Goal: Check status: Check status

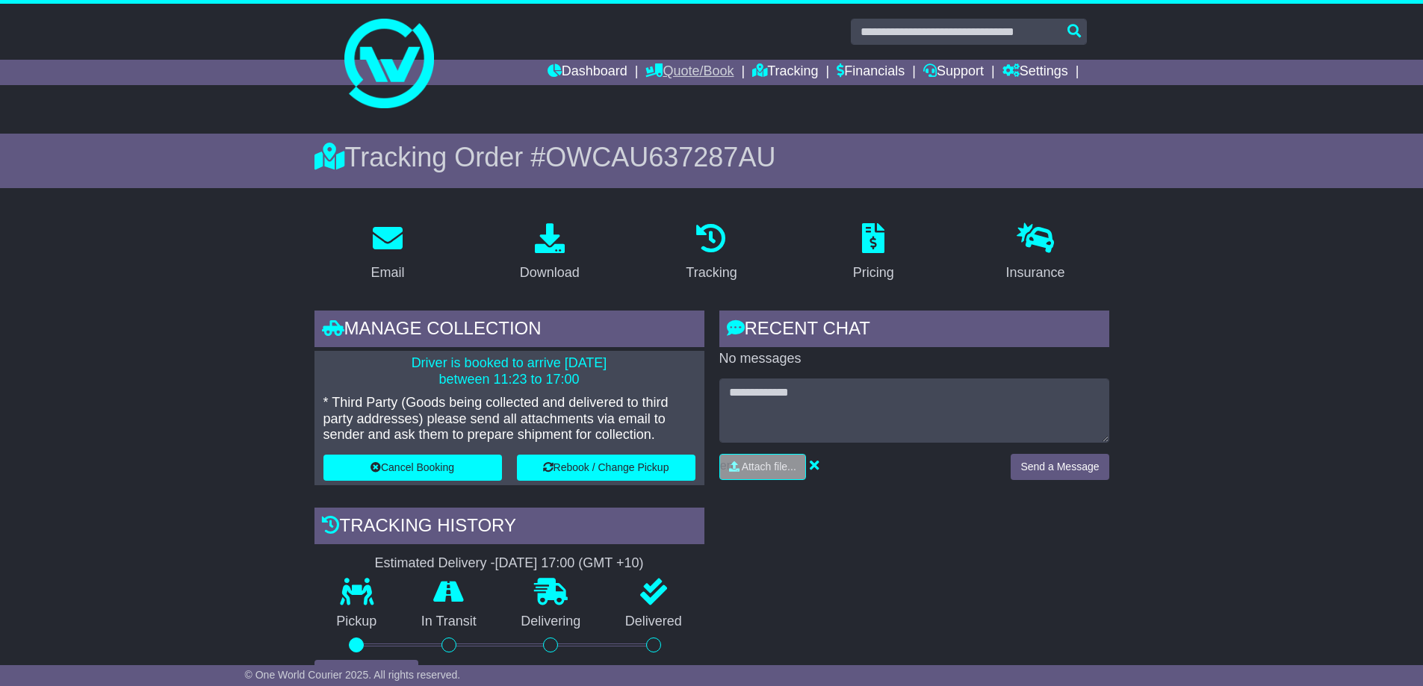
click at [686, 70] on link "Quote/Book" at bounding box center [689, 72] width 88 height 25
click at [581, 68] on link "Dashboard" at bounding box center [587, 72] width 80 height 25
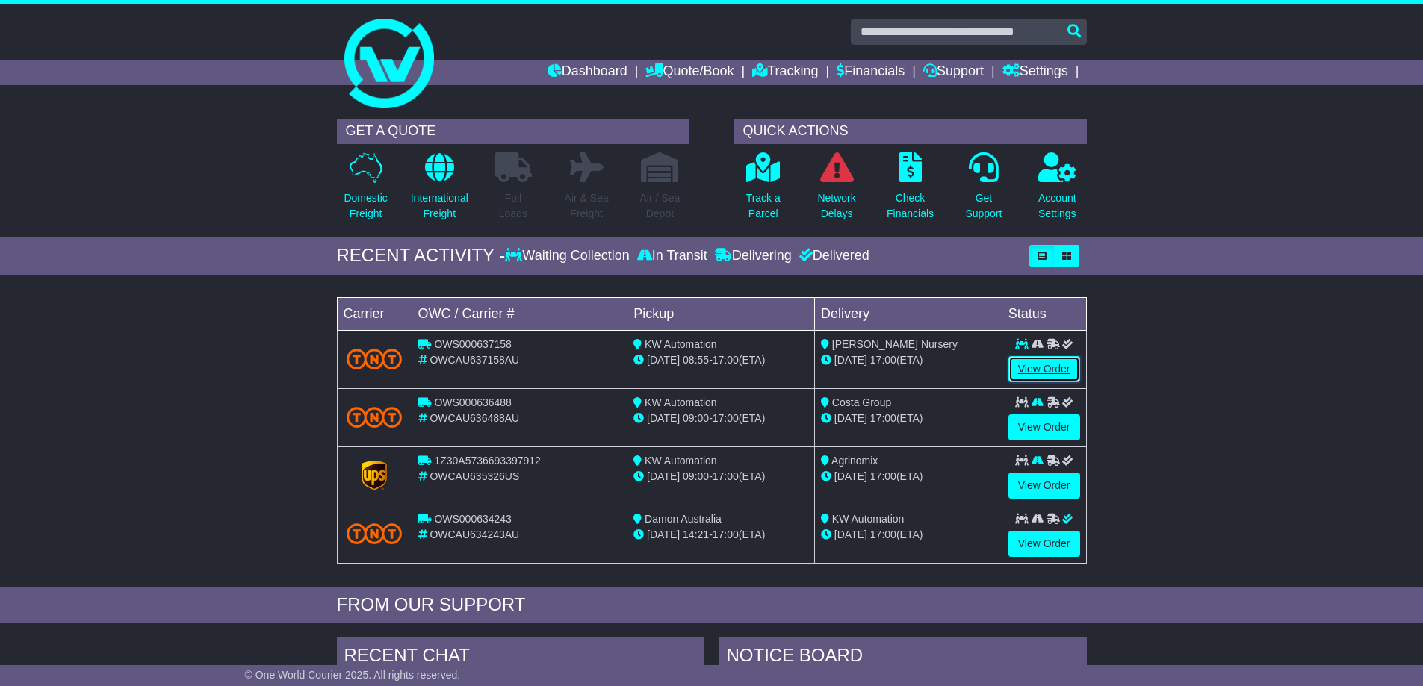
click at [1035, 367] on link "View Order" at bounding box center [1044, 369] width 72 height 26
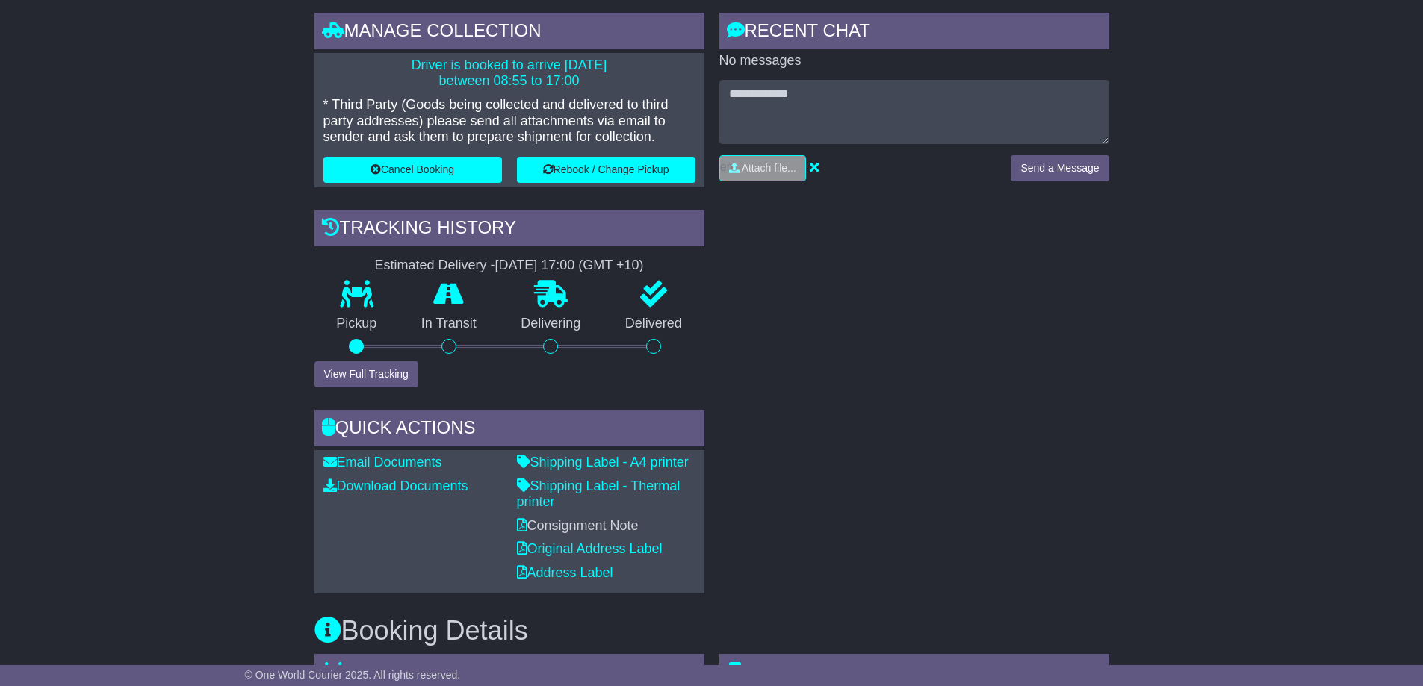
scroll to position [373, 0]
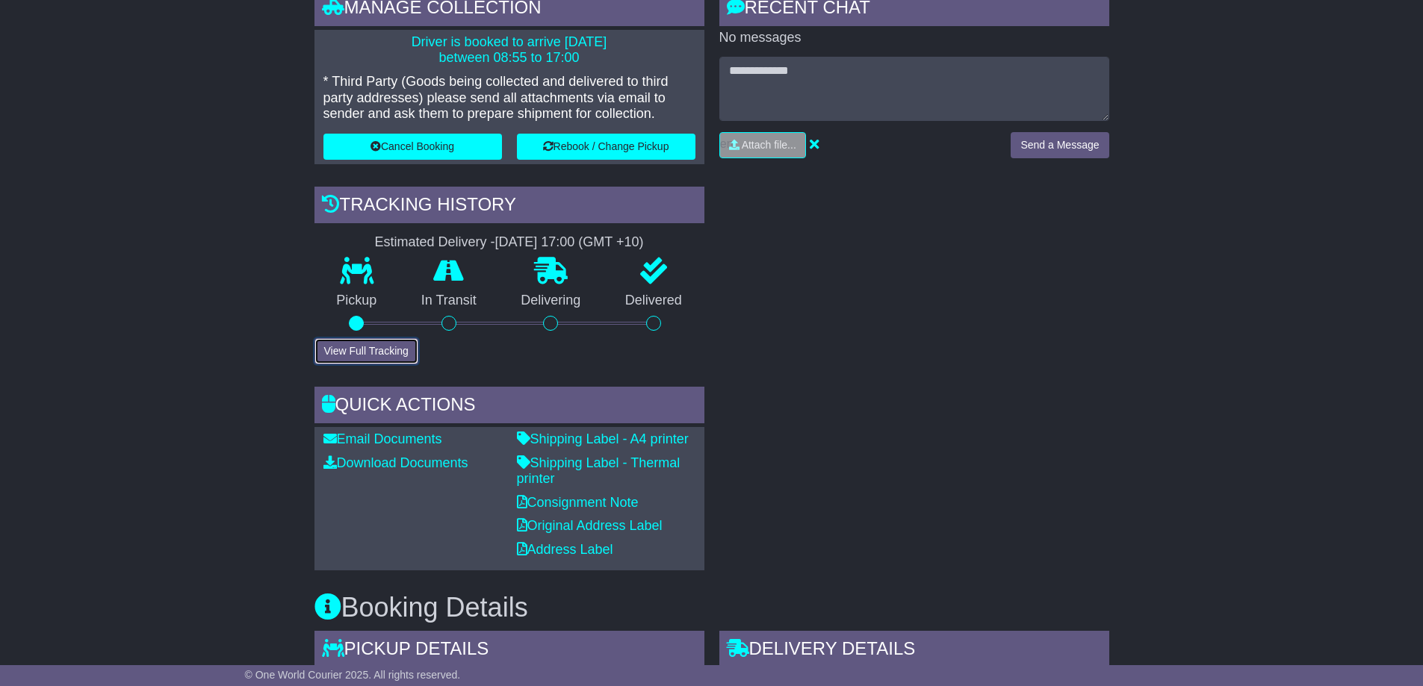
click at [366, 355] on button "View Full Tracking" at bounding box center [366, 351] width 104 height 26
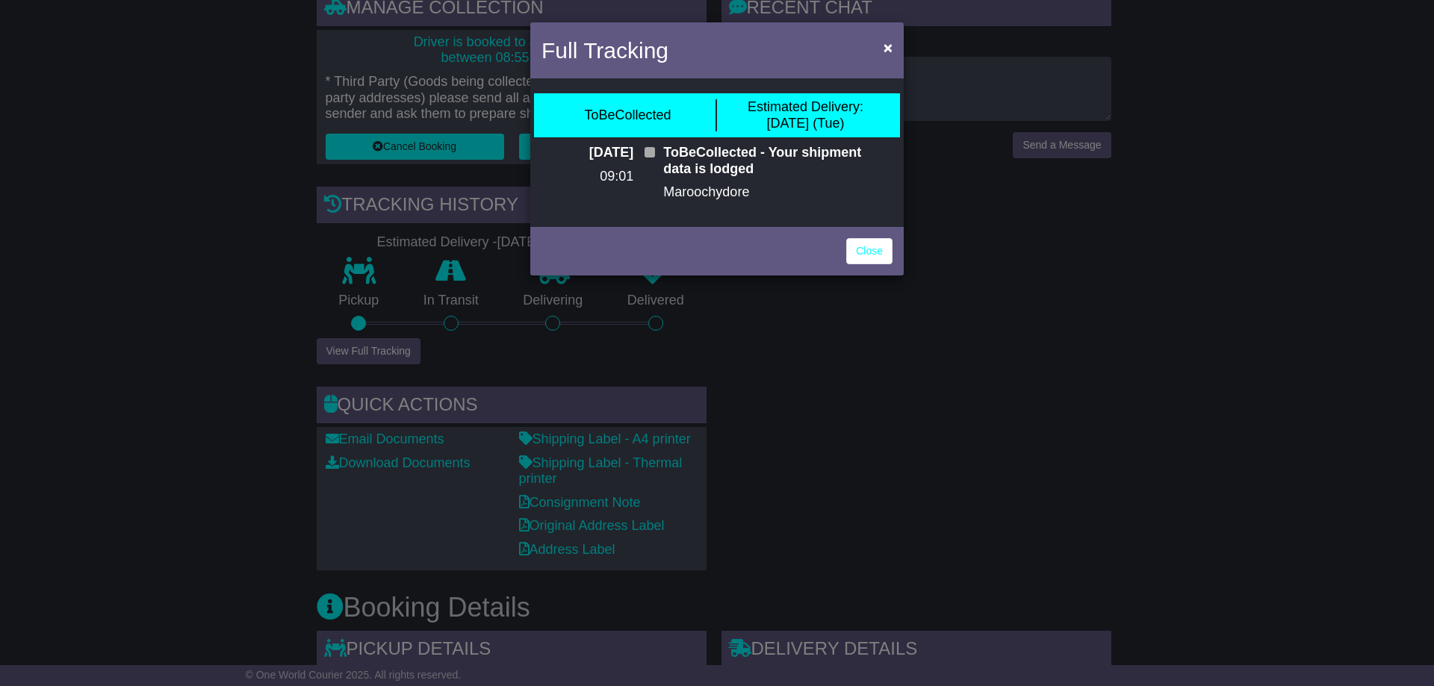
click at [345, 465] on div "Full Tracking × ToBeCollected Estimated Delivery: 26 Aug (Tue) 22 Aug 2025 09:0…" at bounding box center [717, 343] width 1434 height 686
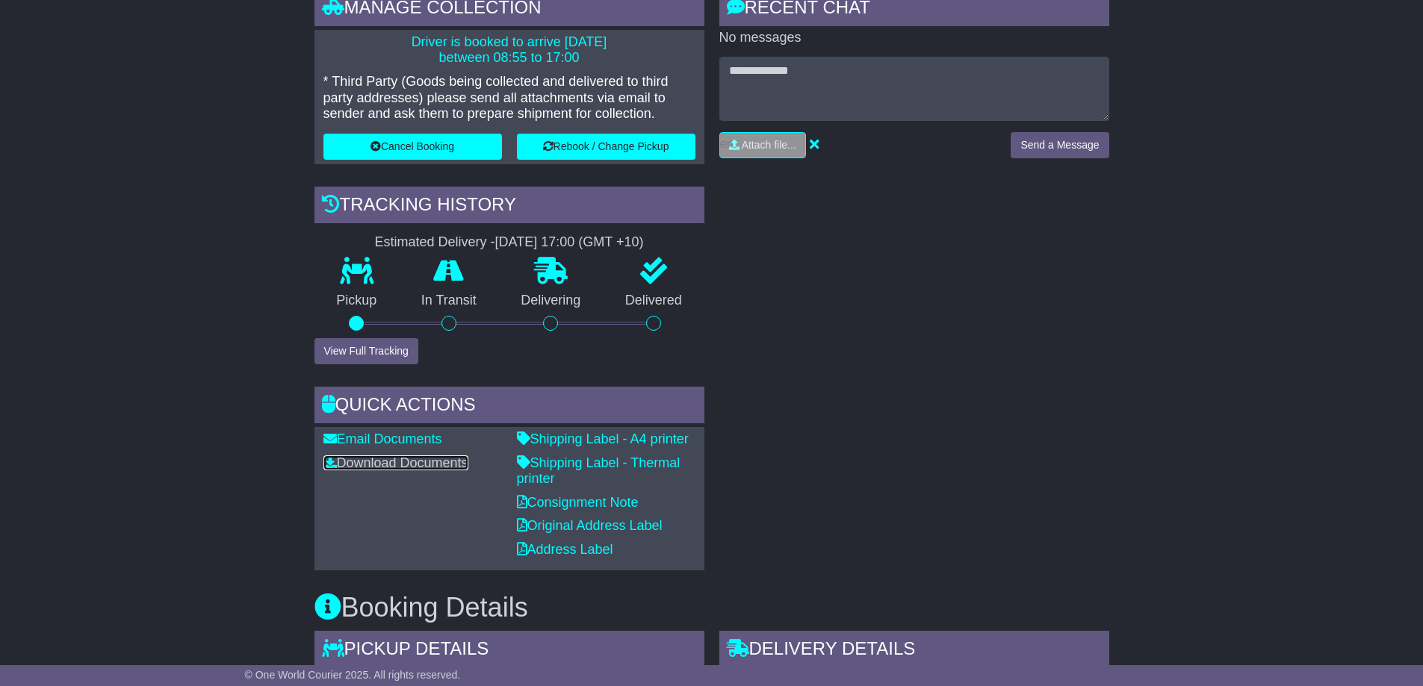
click at [345, 465] on link "Download Documents" at bounding box center [395, 463] width 145 height 15
click at [384, 355] on button "View Full Tracking" at bounding box center [366, 351] width 104 height 26
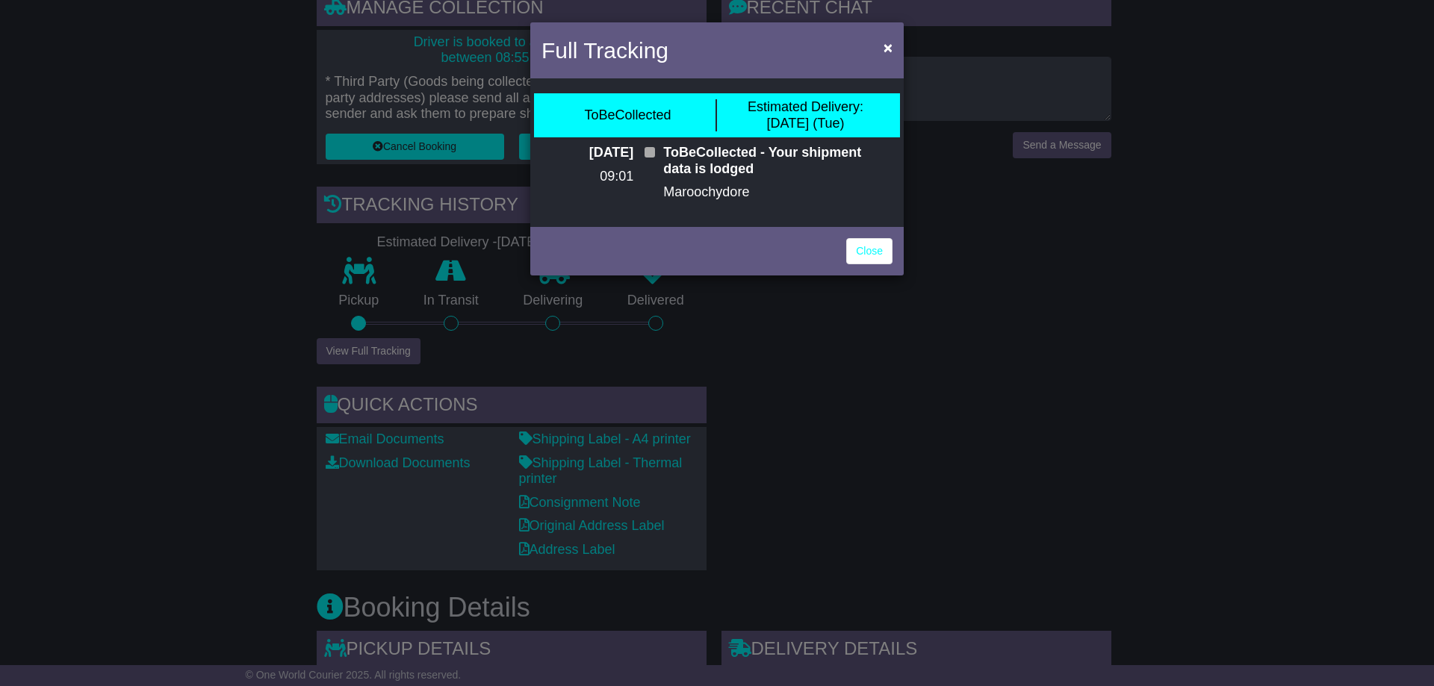
click at [404, 462] on div "Full Tracking × ToBeCollected Estimated Delivery: 26 Aug (Tue) 22 Aug 2025 09:0…" at bounding box center [717, 343] width 1434 height 686
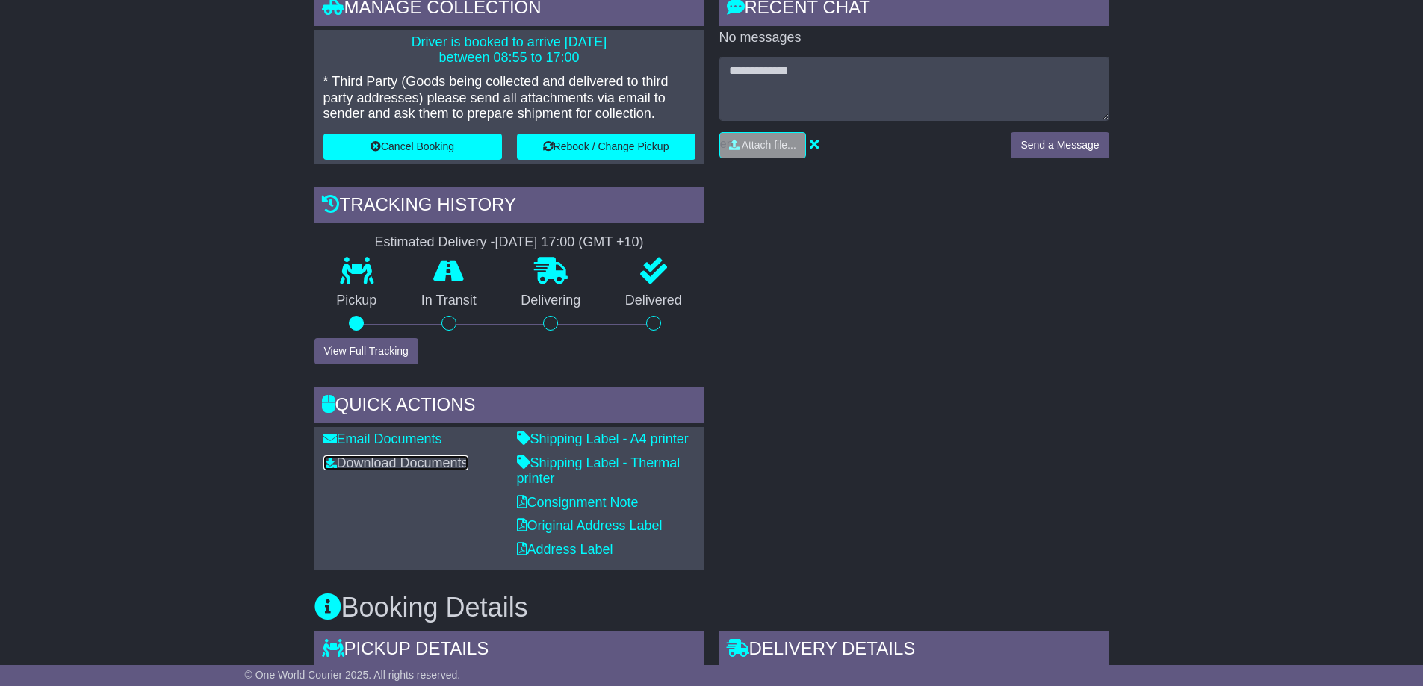
click at [391, 468] on link "Download Documents" at bounding box center [395, 463] width 145 height 15
